Goal: Information Seeking & Learning: Understand process/instructions

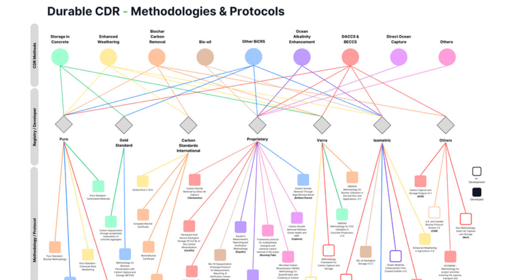
scroll to position [111, 0]
click at [99, 55] on img at bounding box center [240, 104] width 292 height 208
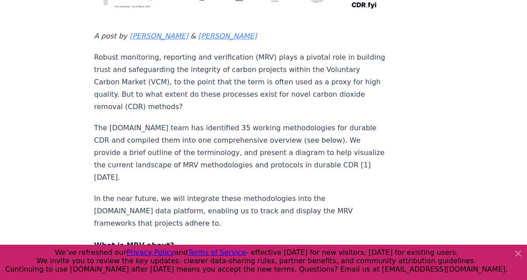
scroll to position [307, 0]
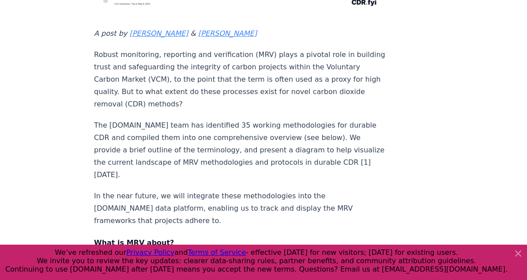
click at [208, 250] on span "Terms of Service" at bounding box center [217, 252] width 58 height 8
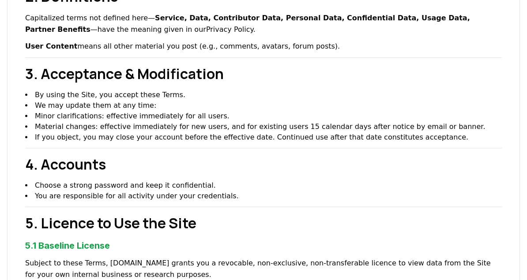
scroll to position [246, 0]
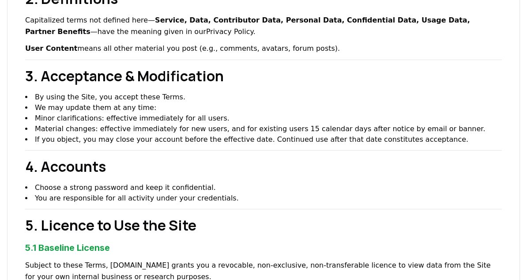
click at [354, 224] on h2 "5. Licence to Use the Site" at bounding box center [263, 225] width 477 height 21
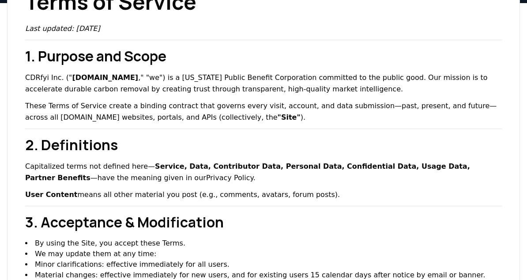
scroll to position [98, 0]
